Goal: Task Accomplishment & Management: Use online tool/utility

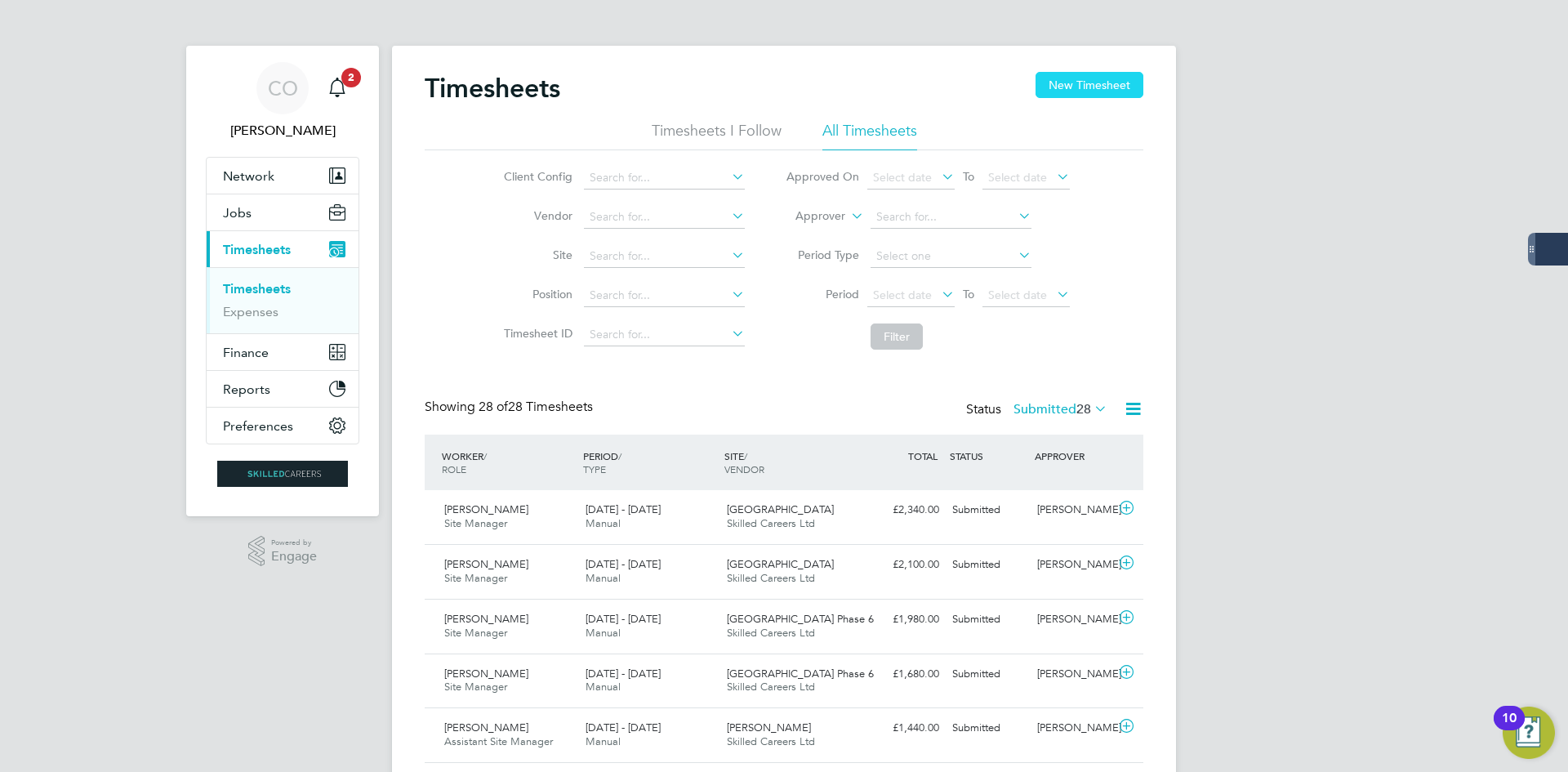
click at [1050, 84] on button "New Timesheet" at bounding box center [1090, 85] width 108 height 26
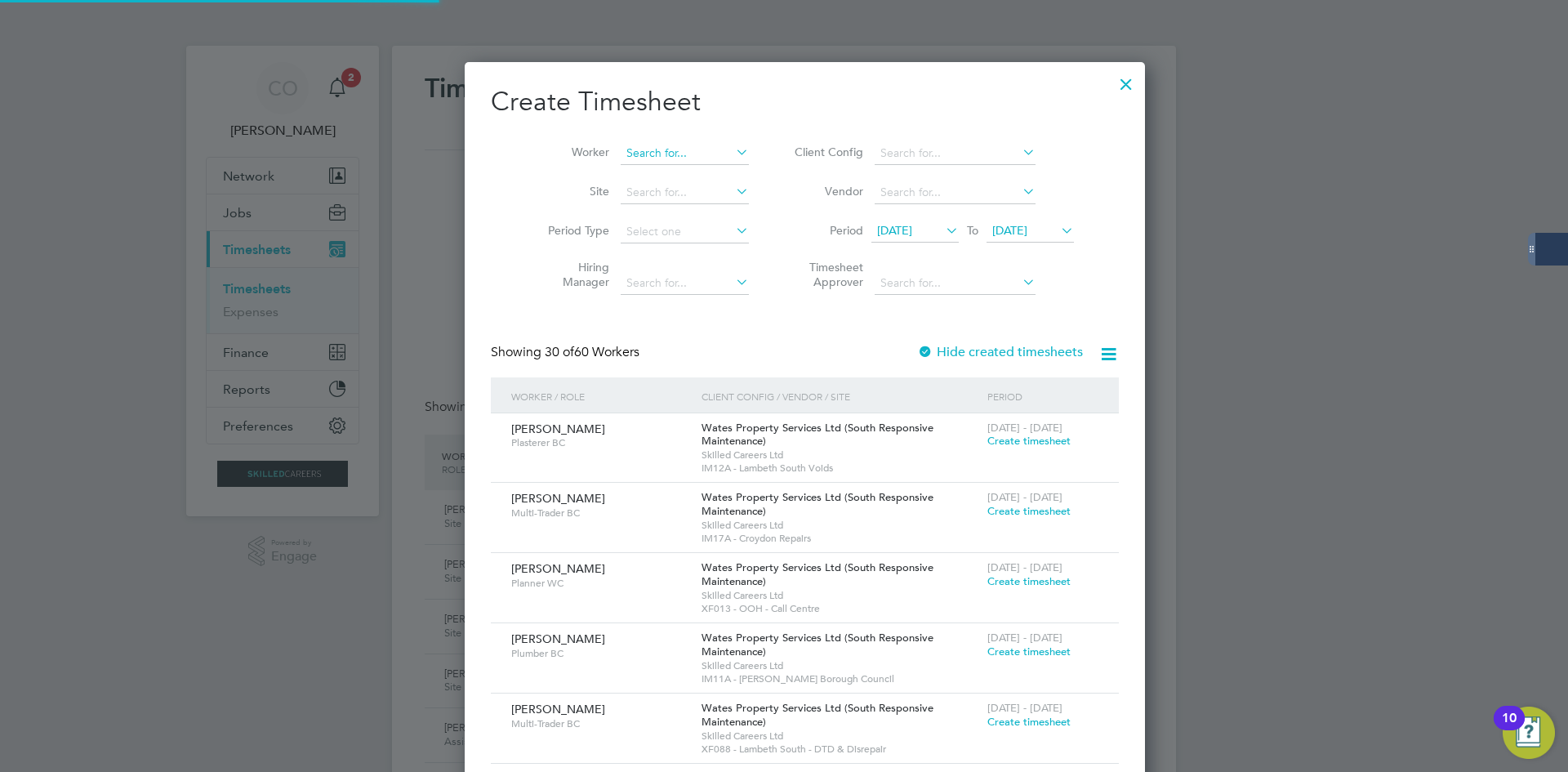
click at [652, 145] on input at bounding box center [685, 153] width 128 height 23
click at [702, 172] on b "[PERSON_NAME]" at bounding box center [750, 175] width 95 height 14
type input "[PERSON_NAME]"
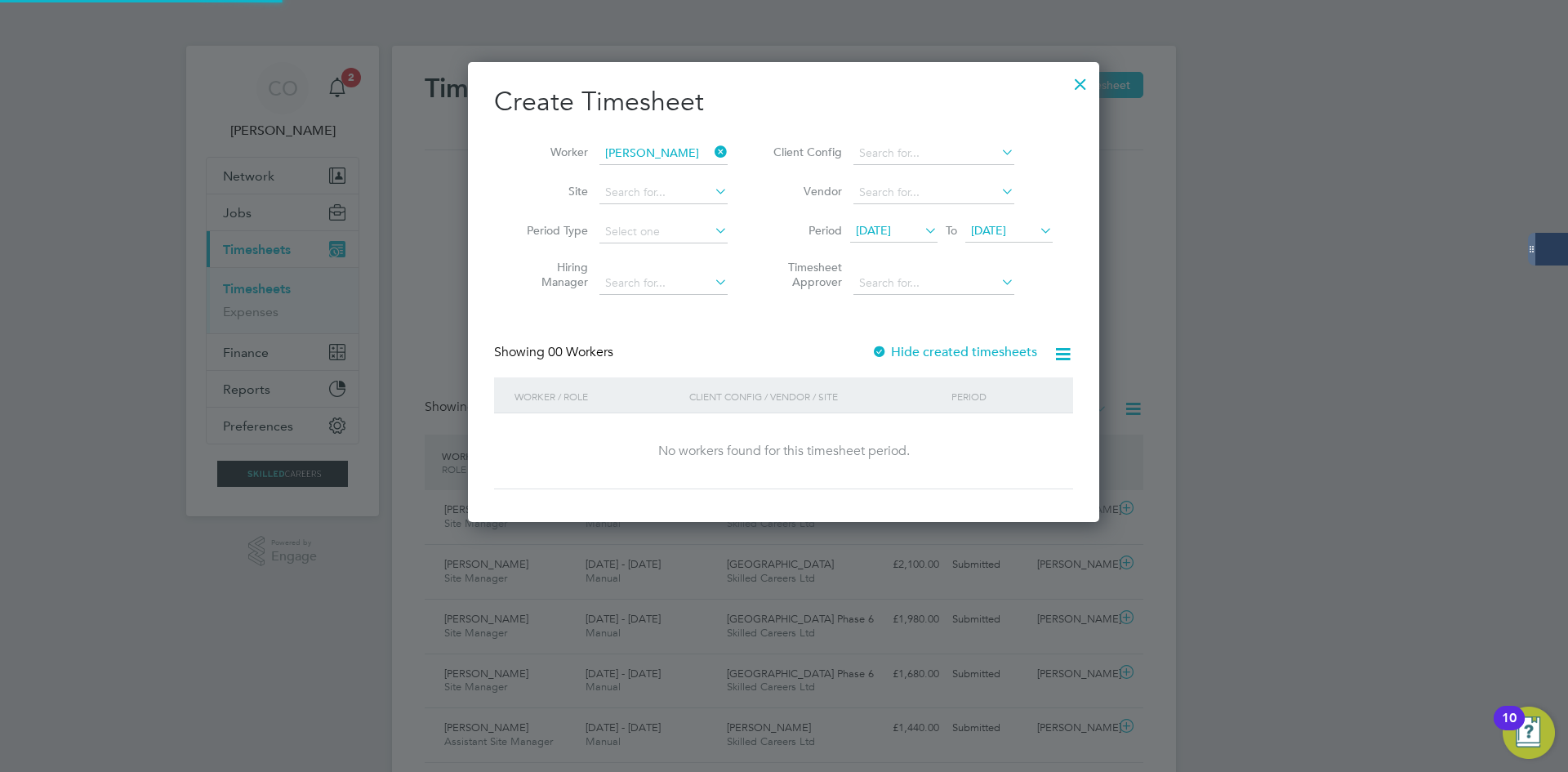
click at [958, 341] on div "Create Timesheet Worker [PERSON_NAME] Site Period Type Hiring Manager Client Co…" at bounding box center [783, 287] width 579 height 404
click at [959, 347] on label "Hide created timesheets" at bounding box center [954, 352] width 166 height 16
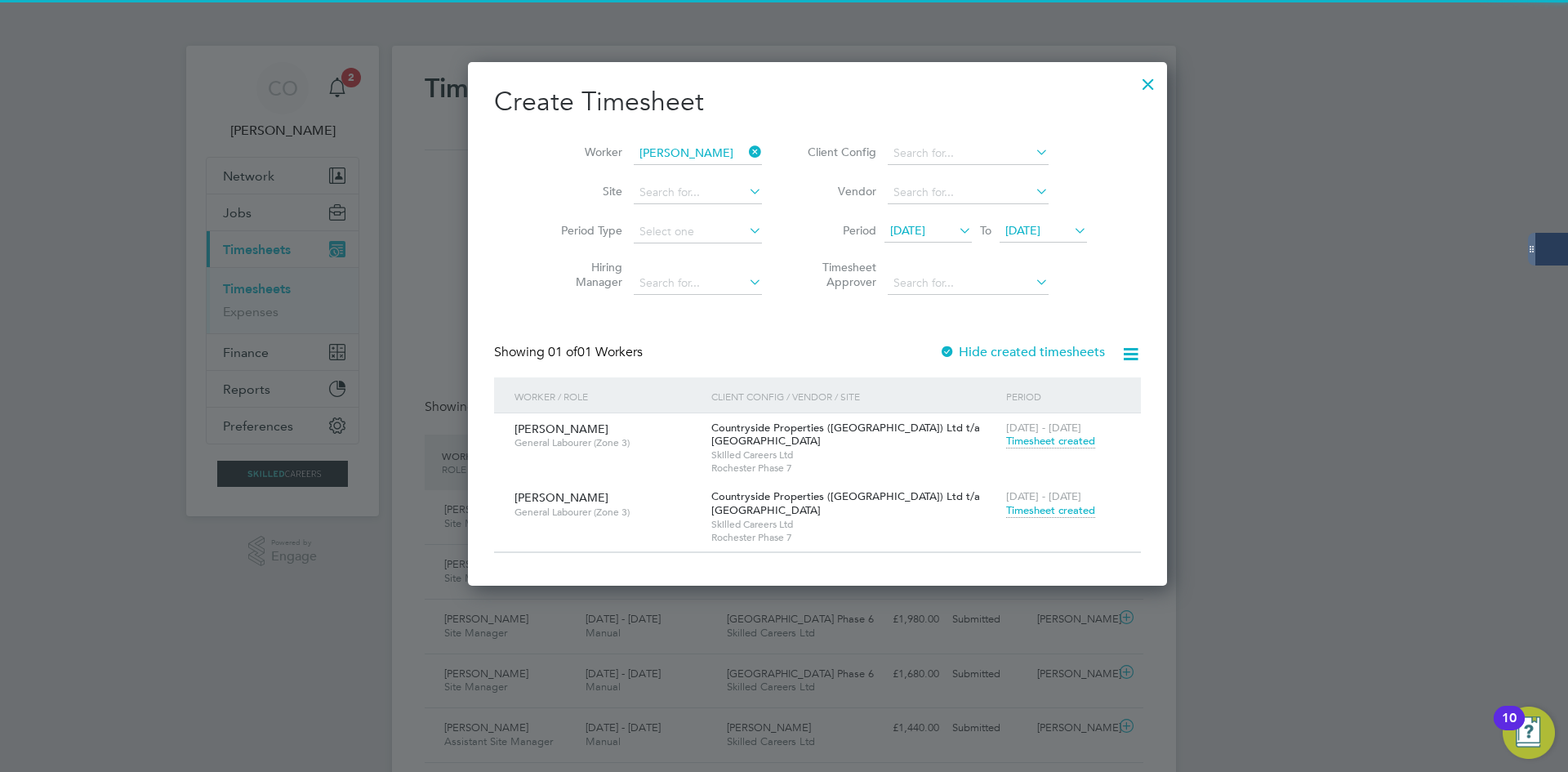
click at [1006, 507] on span "Timesheet created" at bounding box center [1050, 510] width 89 height 14
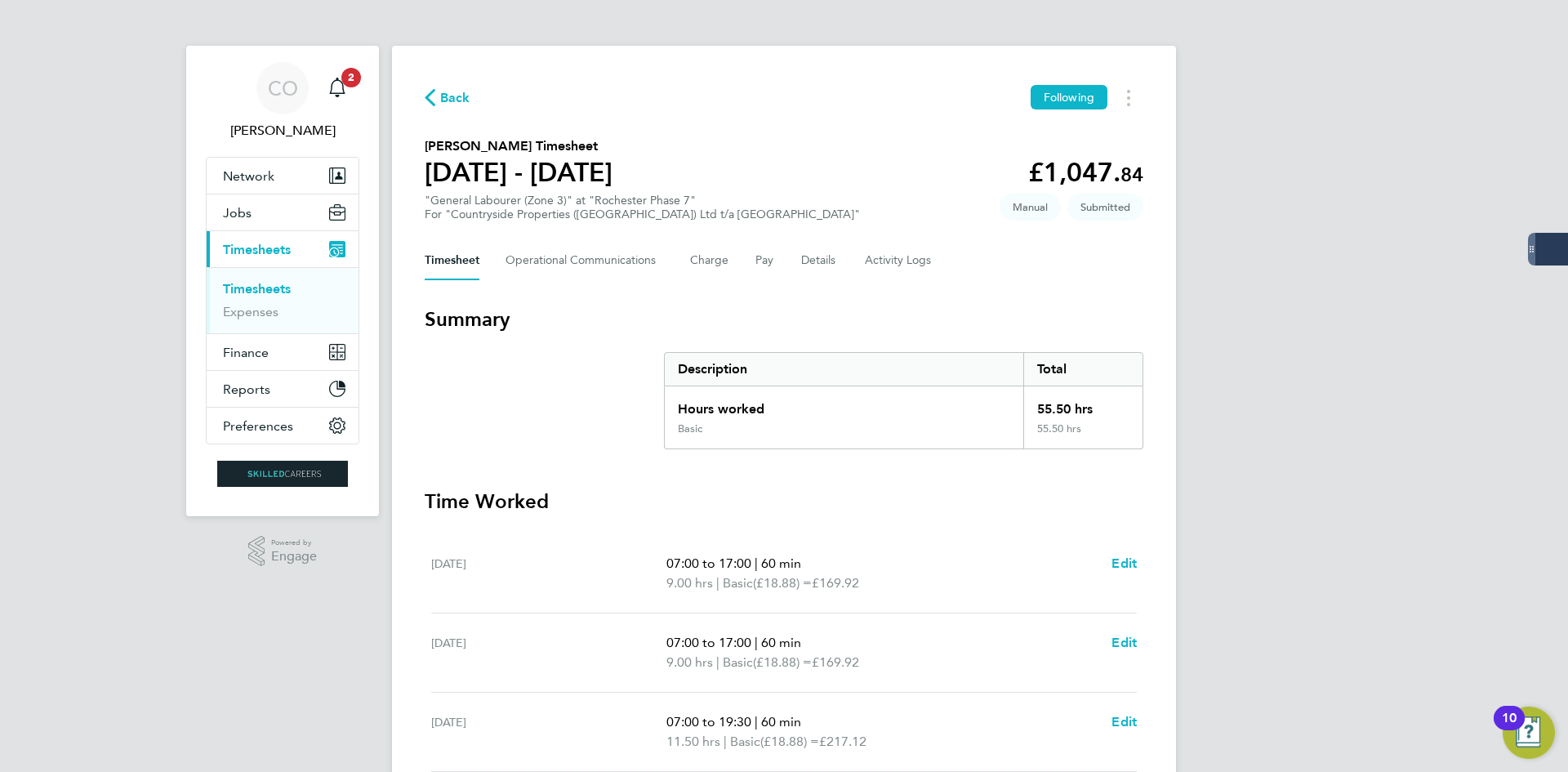
click at [456, 100] on span "Back" at bounding box center [456, 97] width 30 height 19
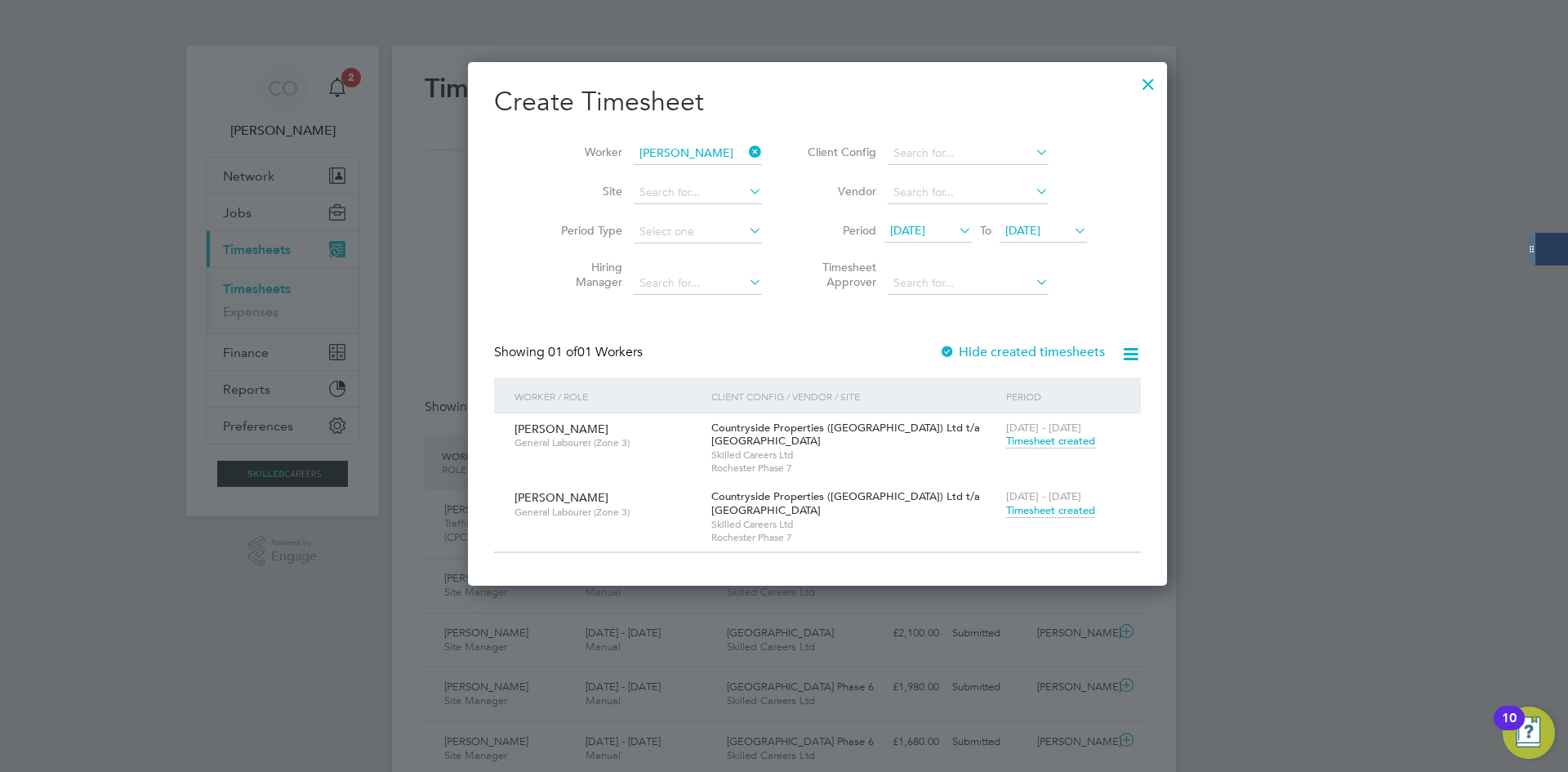
click at [1134, 84] on div at bounding box center [1148, 79] width 30 height 30
